Goal: Task Accomplishment & Management: Use online tool/utility

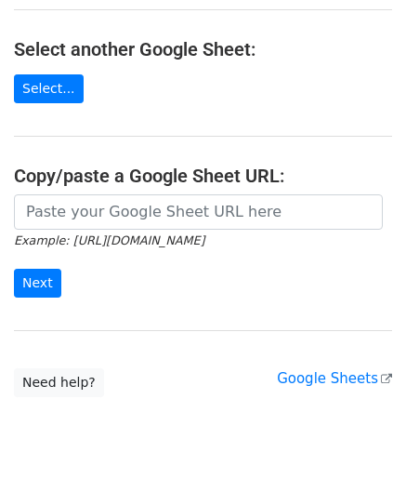
scroll to position [264, 0]
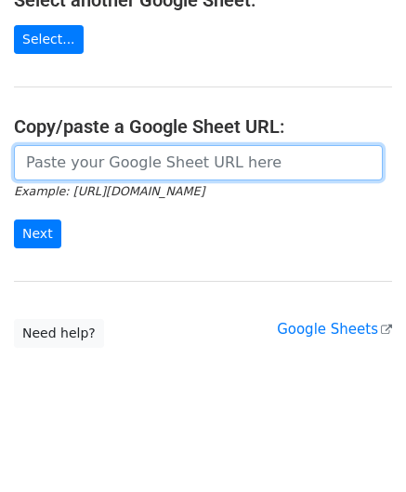
click at [85, 160] on input "url" at bounding box center [198, 162] width 369 height 35
paste input "[URL][DOMAIN_NAME]"
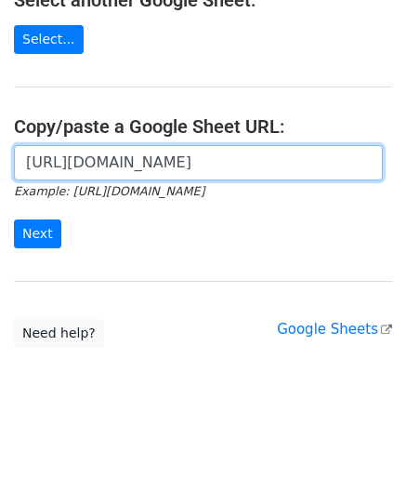
scroll to position [0, 394]
type input "[URL][DOMAIN_NAME]"
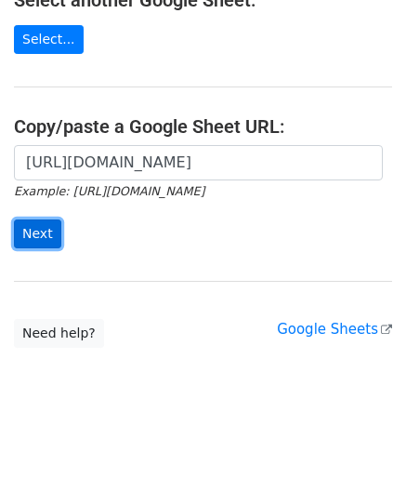
click at [45, 228] on input "Next" at bounding box center [37, 233] width 47 height 29
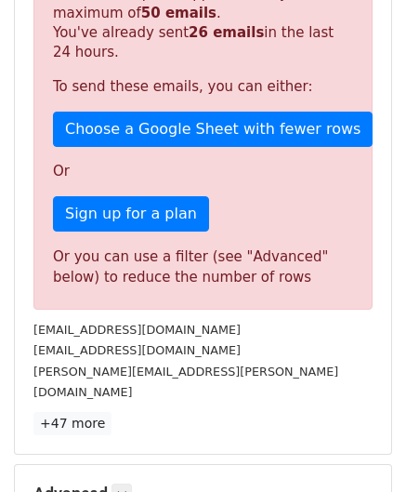
scroll to position [627, 0]
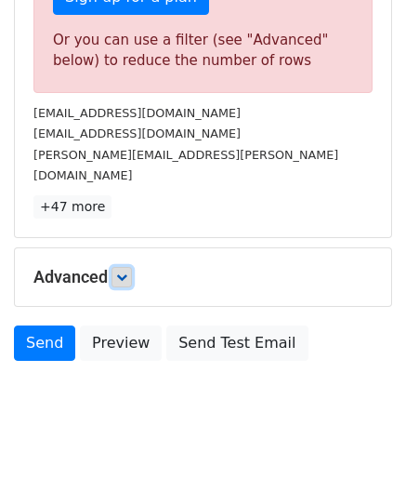
click at [131, 267] on link at bounding box center [122, 277] width 20 height 20
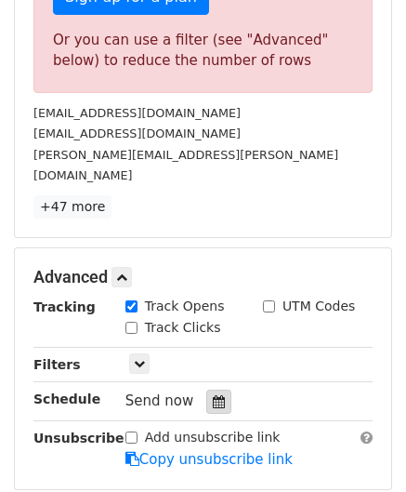
click at [213, 395] on icon at bounding box center [219, 401] width 12 height 13
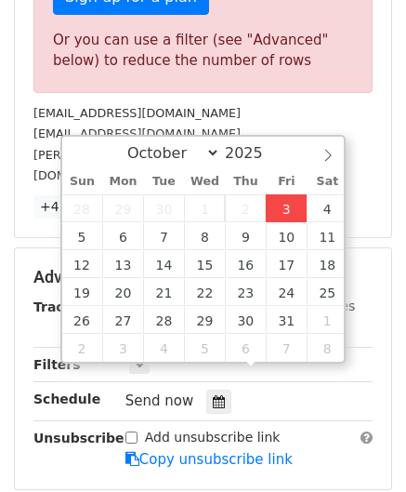
type input "2025-10-03 12:00"
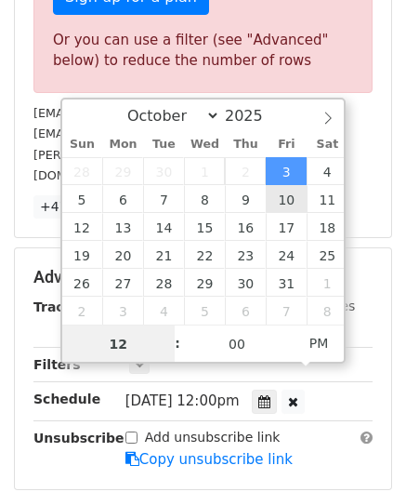
paste input "0"
type input "10"
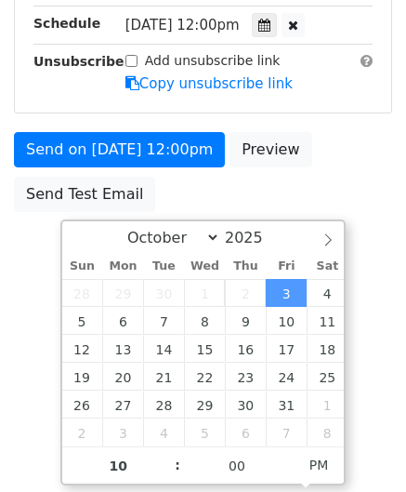
type input "2025-10-03 22:00"
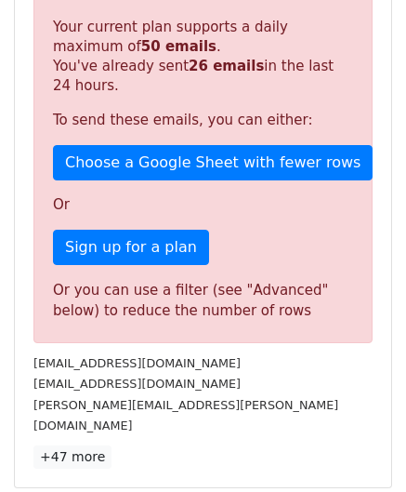
scroll to position [852, 0]
